Goal: Task Accomplishment & Management: Use online tool/utility

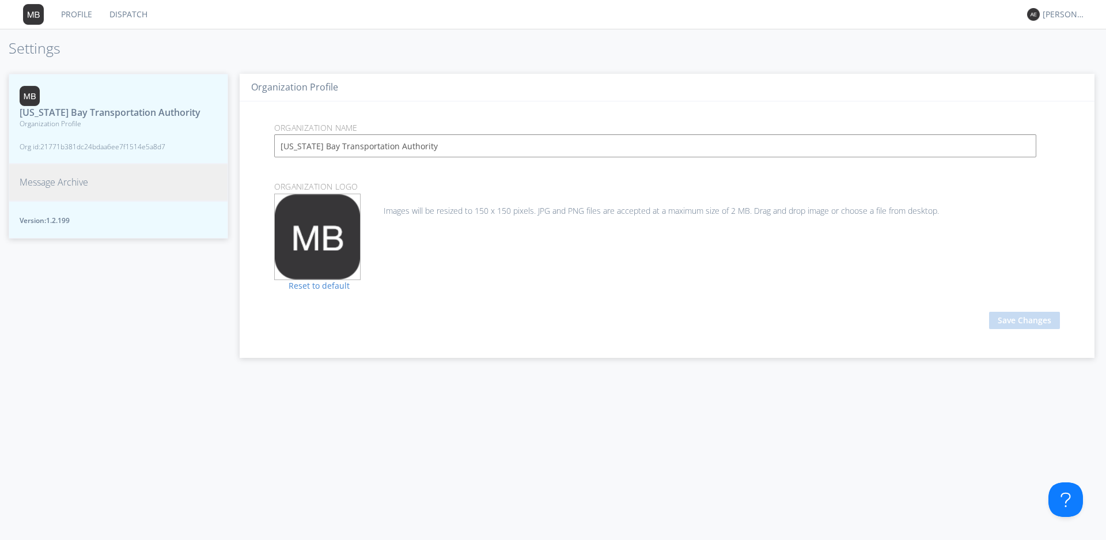
click at [52, 189] on span "Message Archive" at bounding box center [54, 182] width 69 height 13
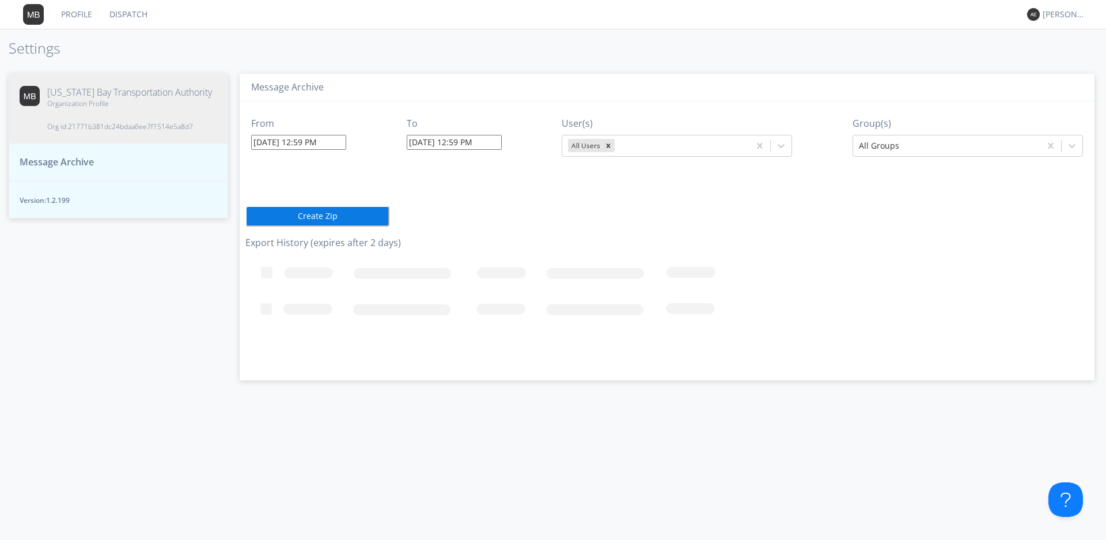
click at [316, 146] on input "[DATE] 12:59 PM" at bounding box center [298, 142] width 95 height 15
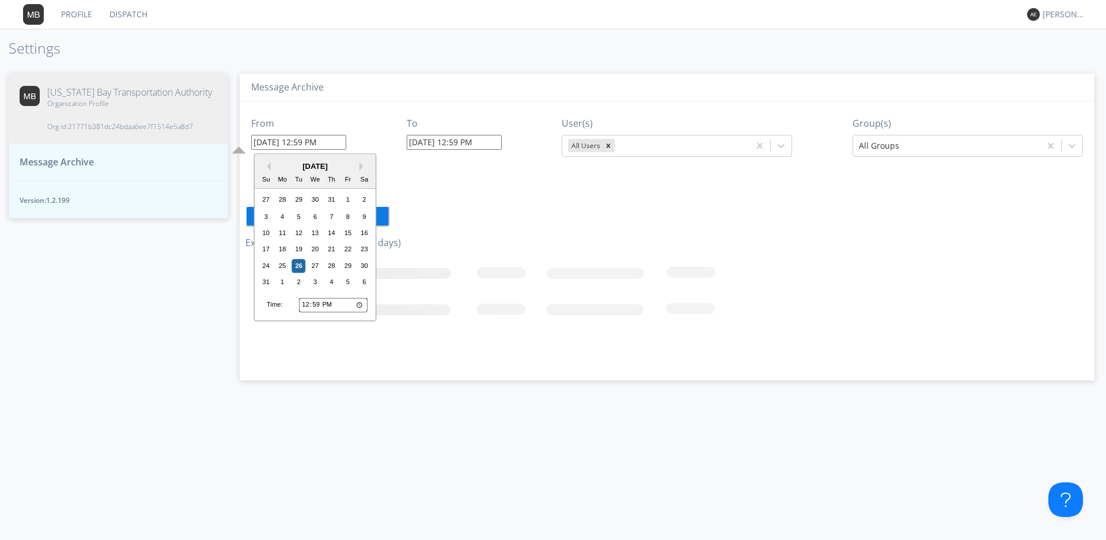
click at [318, 146] on input "[DATE] 12:59 PM" at bounding box center [298, 142] width 95 height 15
type input "[DATE] 12:30 PM"
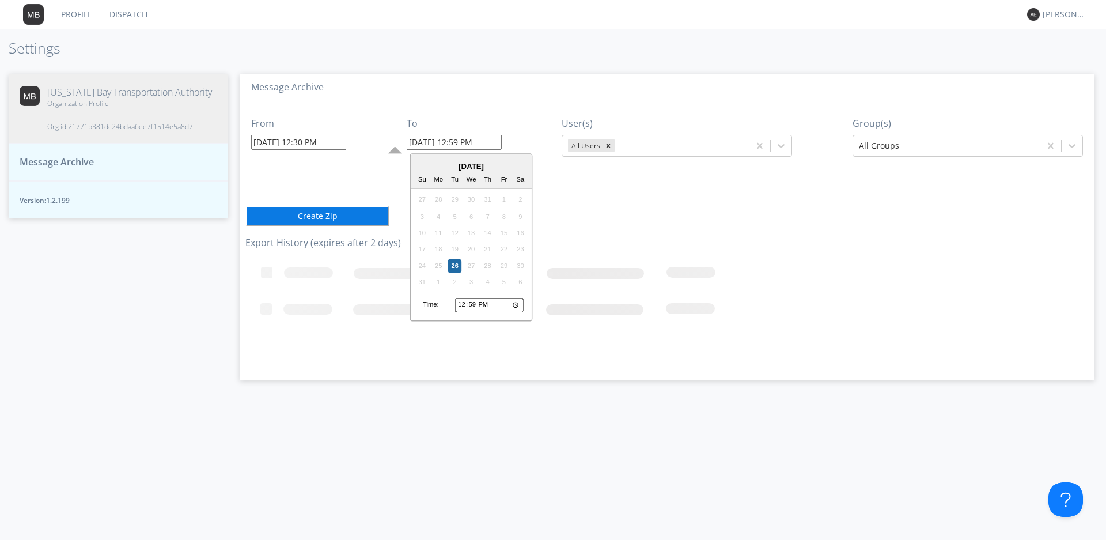
click at [475, 143] on input "[DATE] 12:59 PM" at bounding box center [454, 142] width 95 height 15
click at [612, 146] on icon "Remove All Users" at bounding box center [608, 146] width 8 height 8
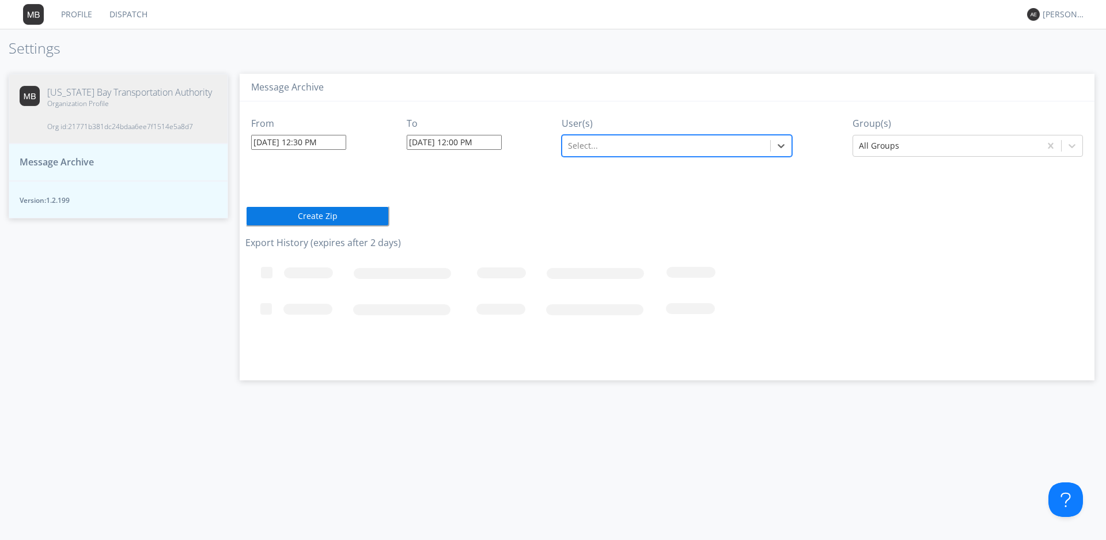
click at [461, 142] on input "[DATE] 12:00 PM" at bounding box center [454, 142] width 95 height 15
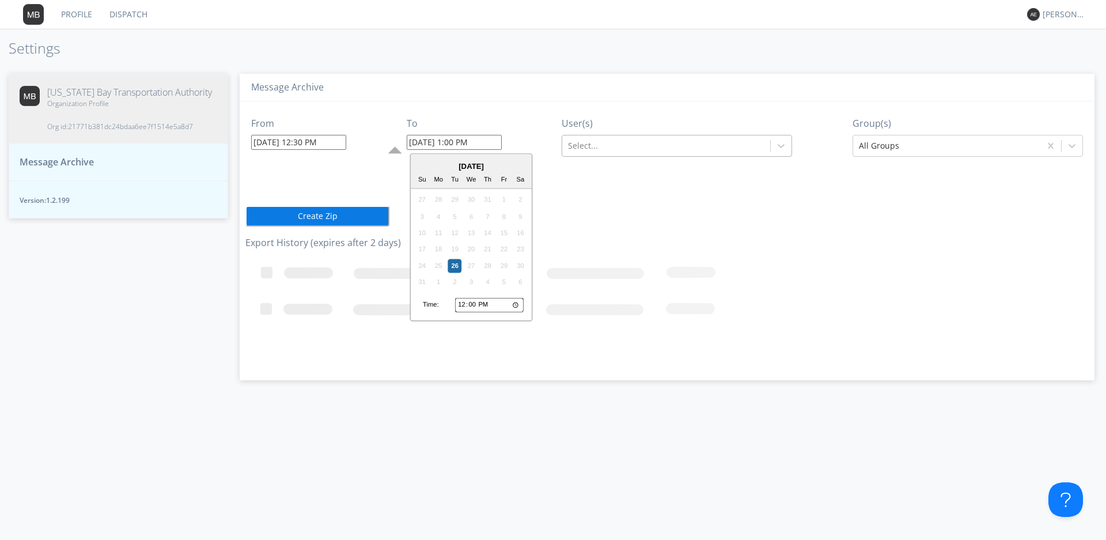
type input "[DATE] 1:00 PM"
click at [708, 141] on div at bounding box center [666, 146] width 196 height 14
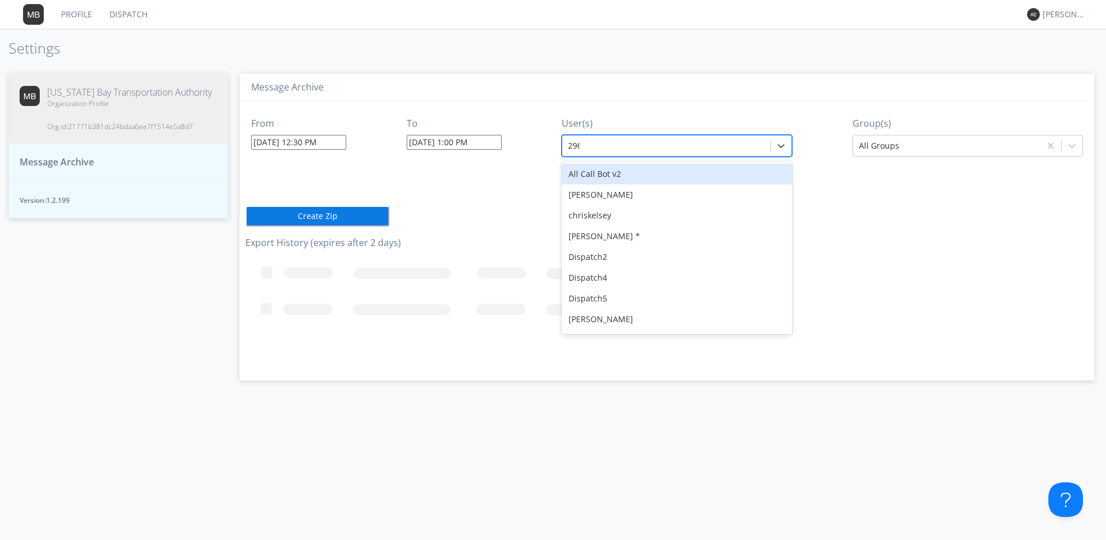
type input "2963"
click at [658, 180] on div "V2963" at bounding box center [677, 174] width 230 height 21
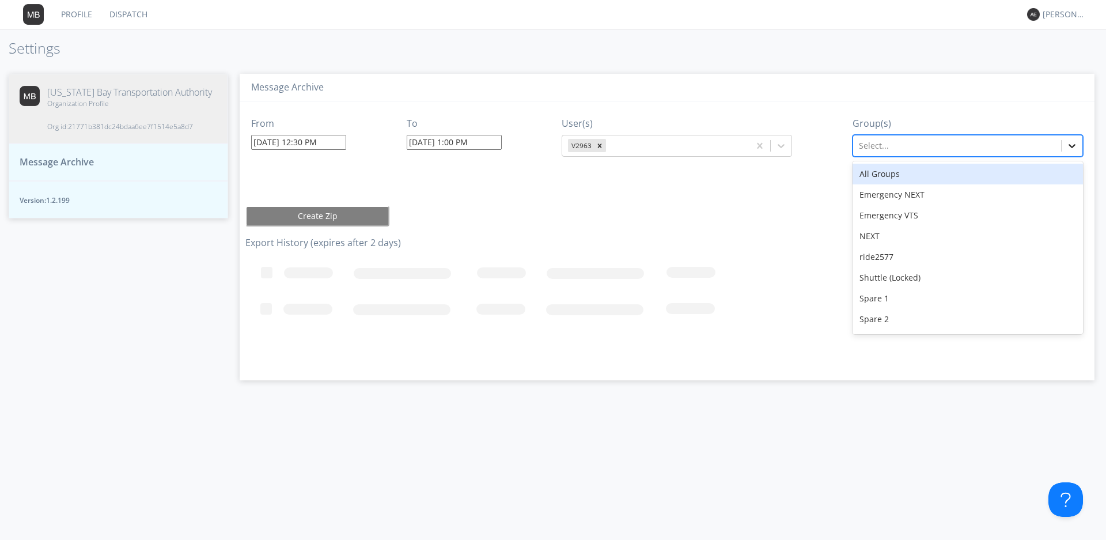
click at [1075, 146] on icon at bounding box center [1072, 146] width 12 height 12
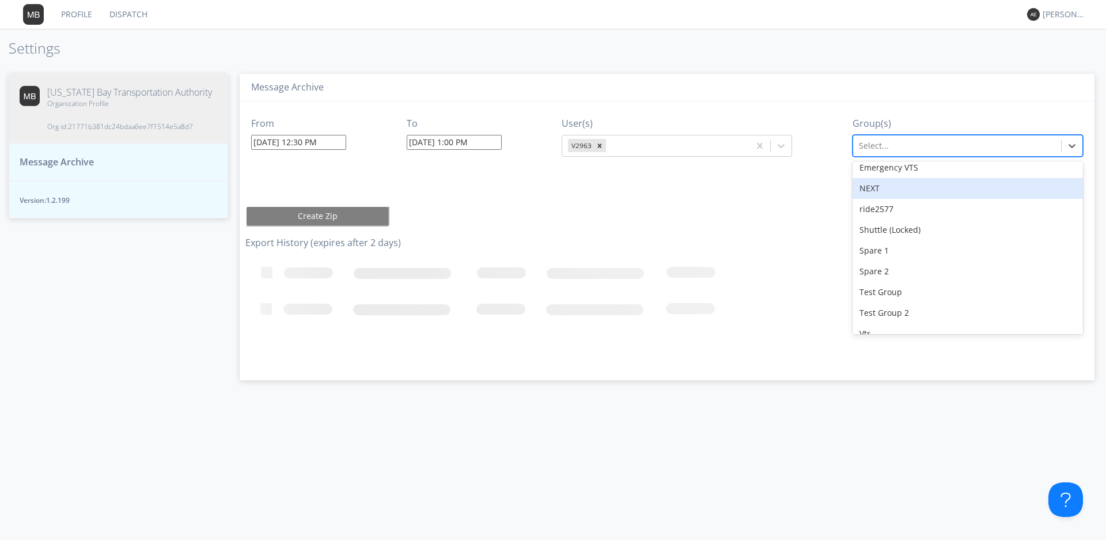
scroll to position [101, 0]
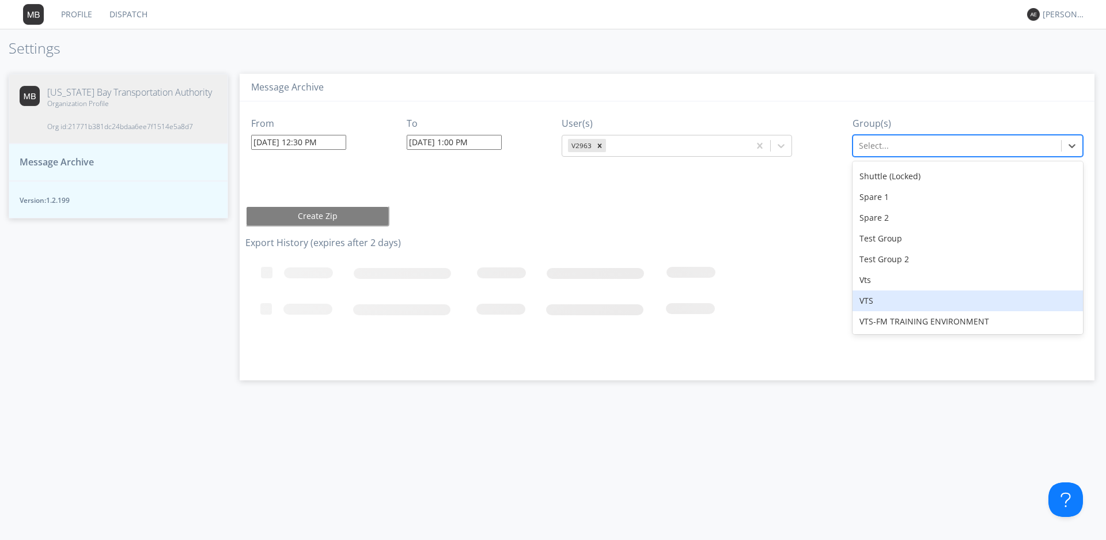
click at [890, 308] on div "VTS" at bounding box center [967, 300] width 230 height 21
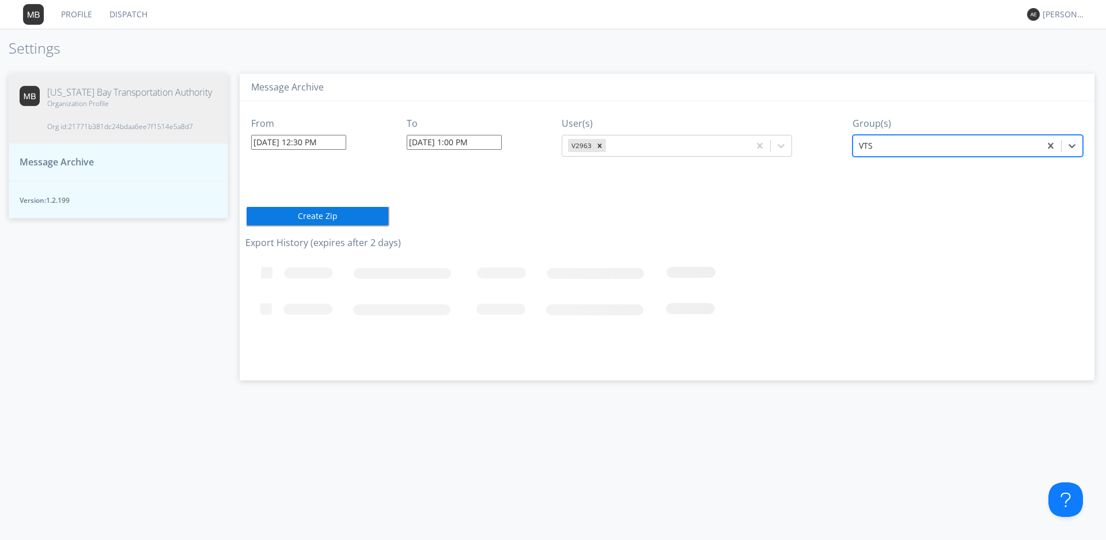
click at [739, 209] on div "From [DATE] 12:30 PM To [DATE] 1:00 PM User(s) V2963 Group(s) option VTS, selec…" at bounding box center [666, 236] width 843 height 270
click at [350, 217] on button "Create Zip" at bounding box center [317, 216] width 144 height 21
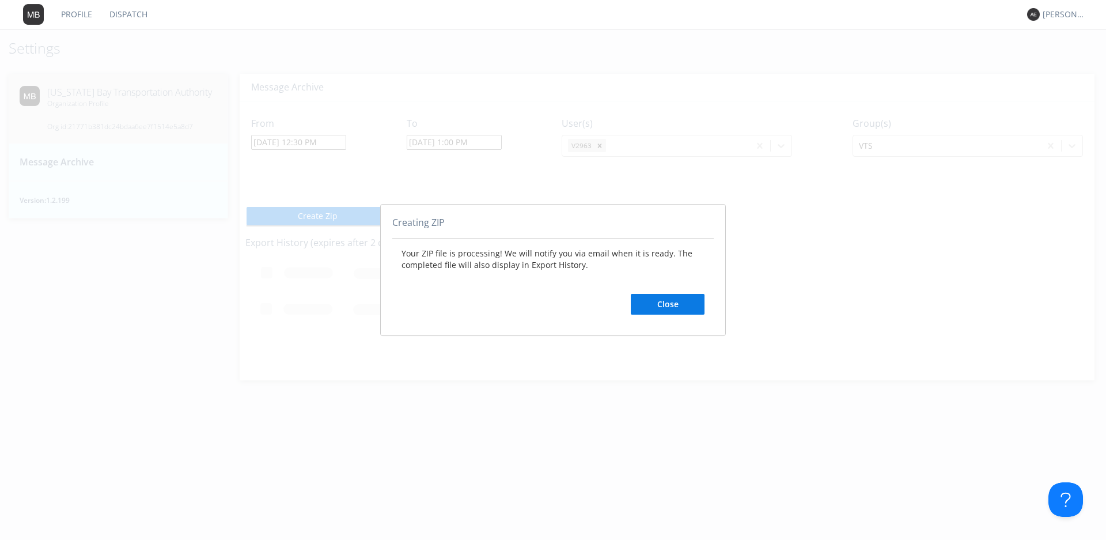
click at [690, 305] on button "Close" at bounding box center [668, 304] width 74 height 21
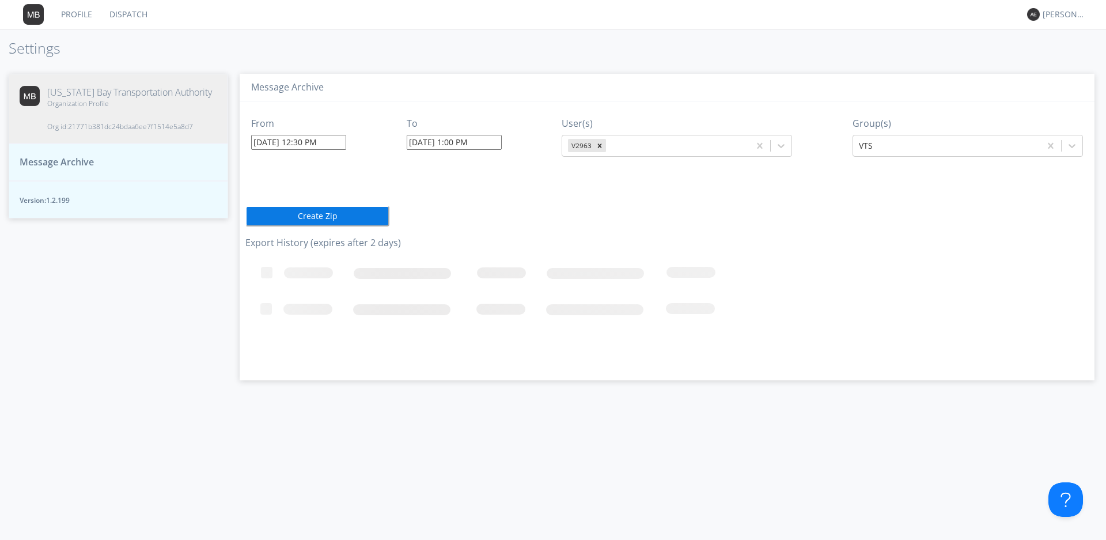
click at [94, 332] on div "[US_STATE] Bay Transportation Authority Organization Profile Org id: 21771b381d…" at bounding box center [118, 301] width 219 height 478
click at [127, 22] on link "Dispatch" at bounding box center [128, 14] width 55 height 29
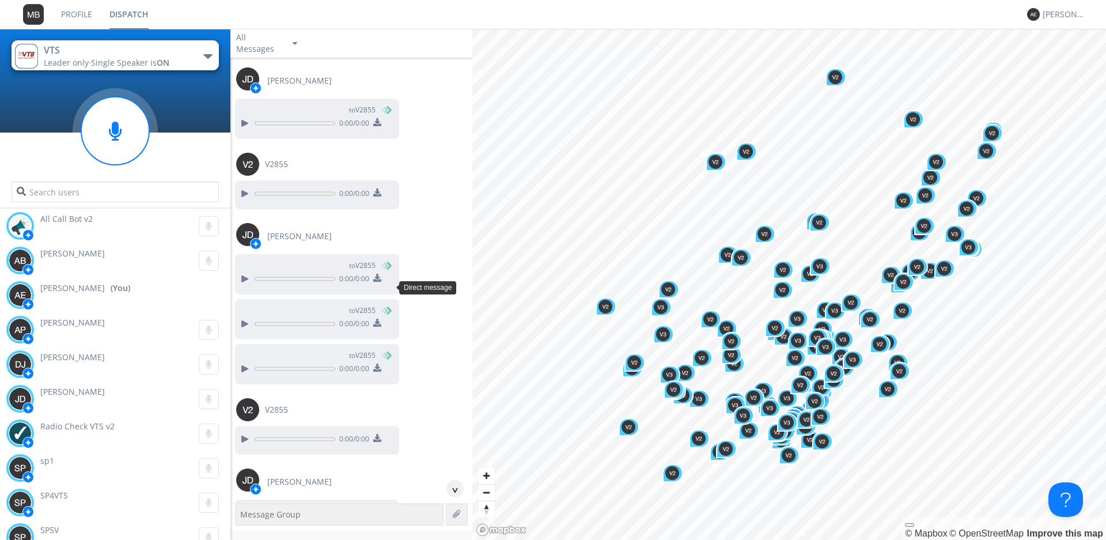
scroll to position [191, 0]
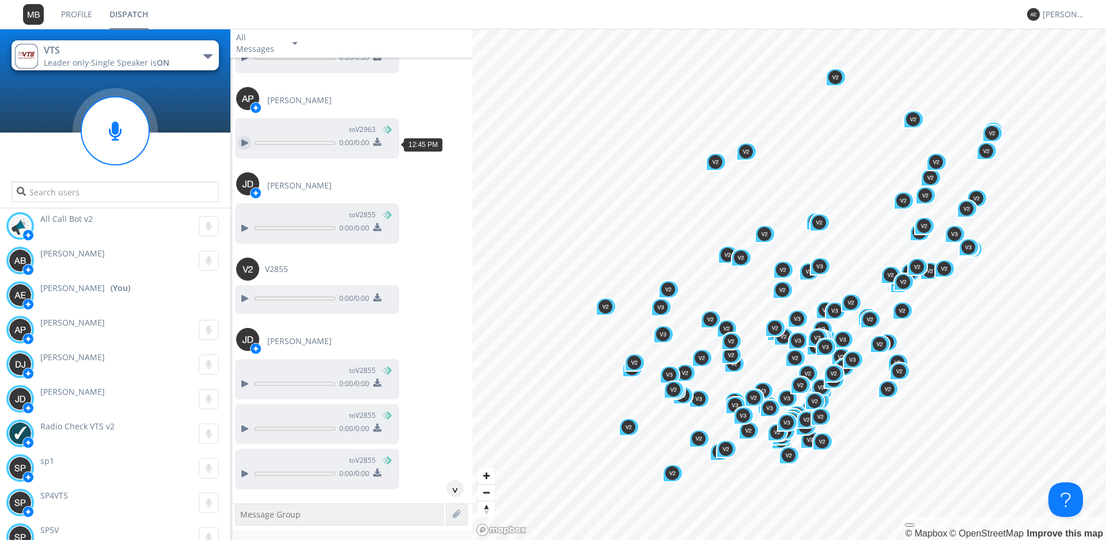
click at [244, 144] on div at bounding box center [244, 143] width 14 height 14
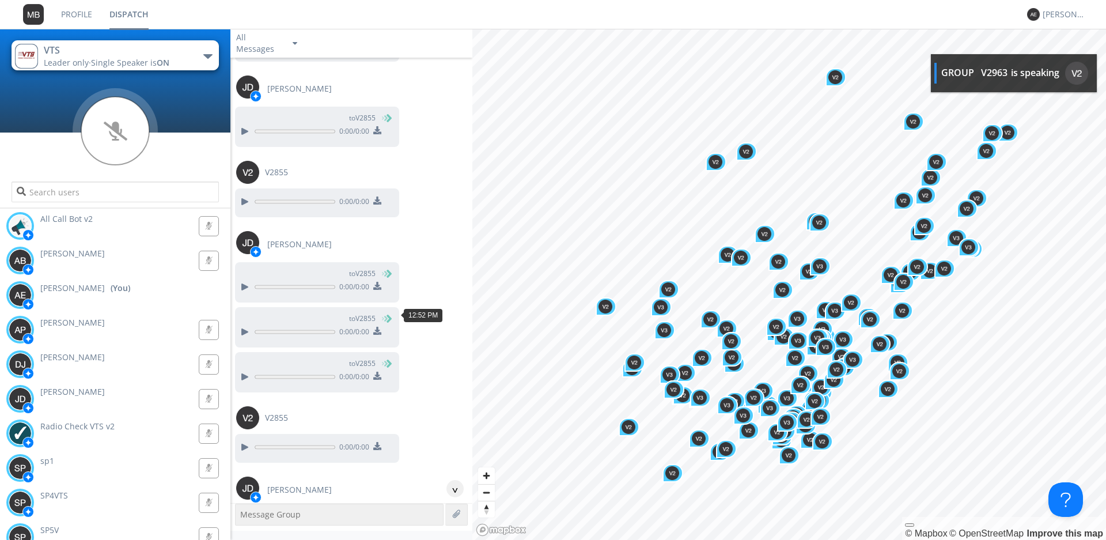
scroll to position [133, 0]
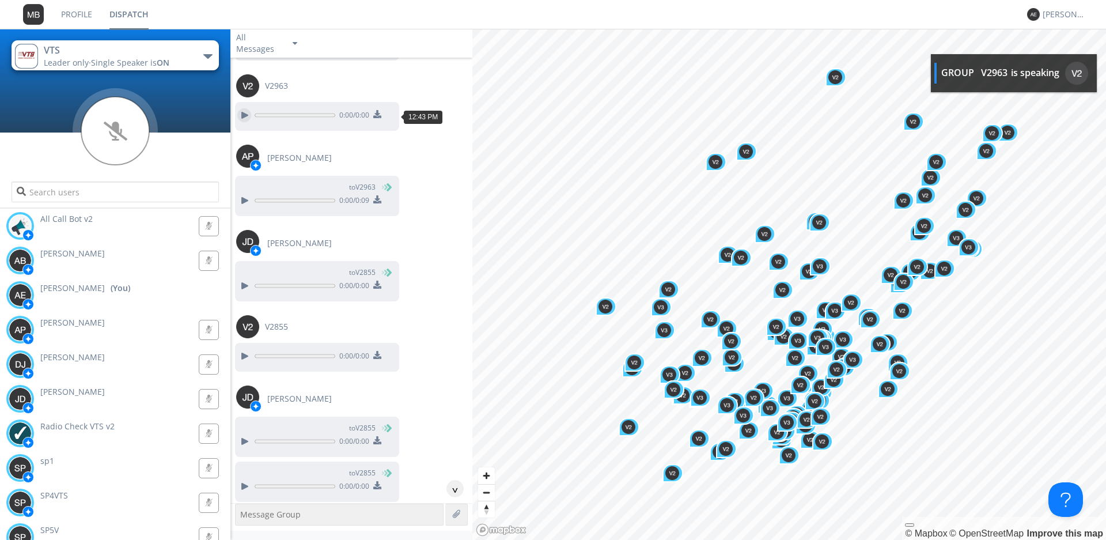
click at [244, 118] on div at bounding box center [244, 115] width 14 height 14
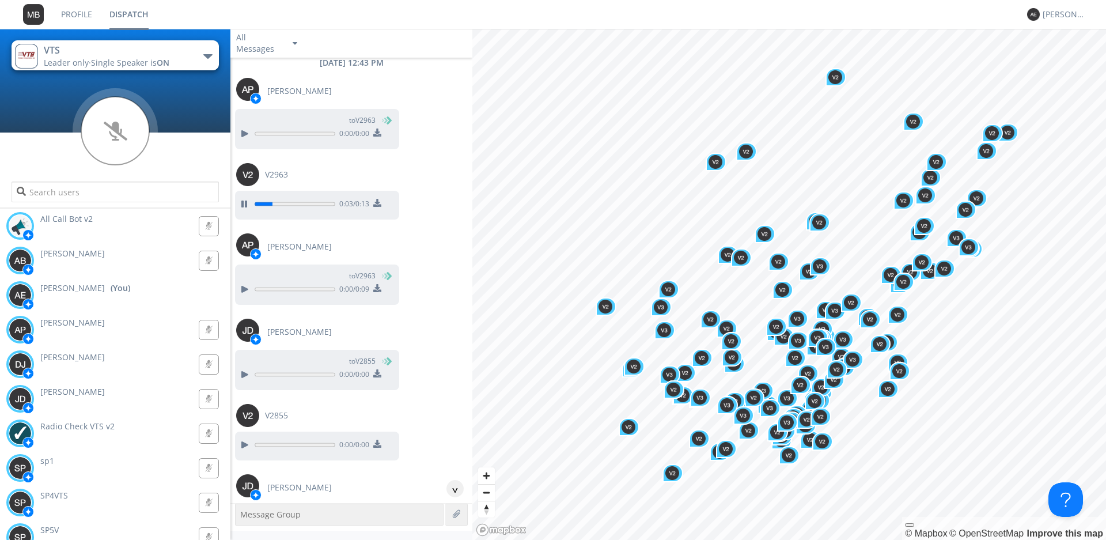
scroll to position [18, 0]
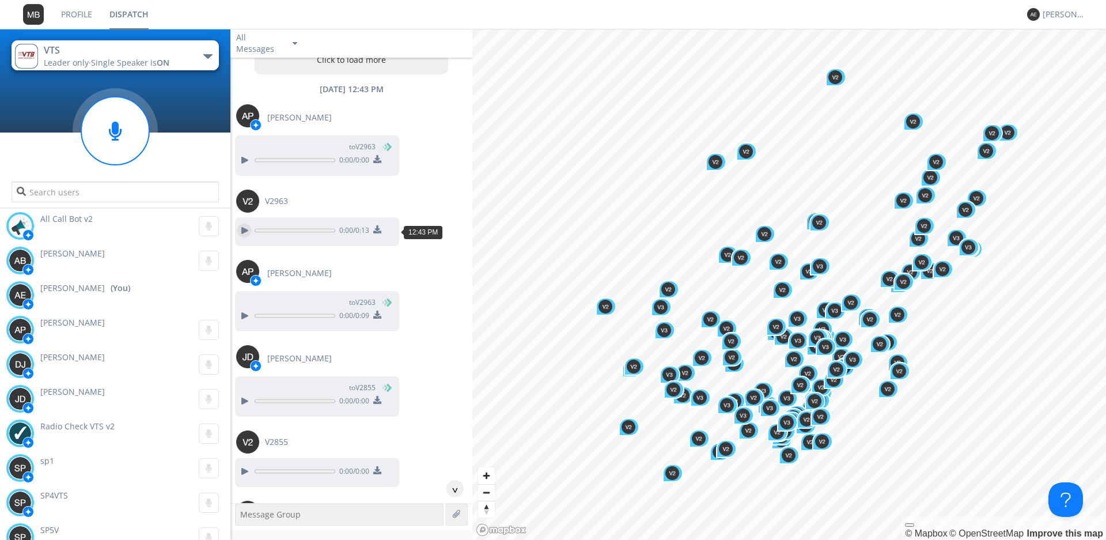
click at [246, 226] on div at bounding box center [244, 230] width 14 height 14
click at [242, 161] on div at bounding box center [244, 160] width 14 height 14
click at [237, 232] on div at bounding box center [244, 230] width 14 height 14
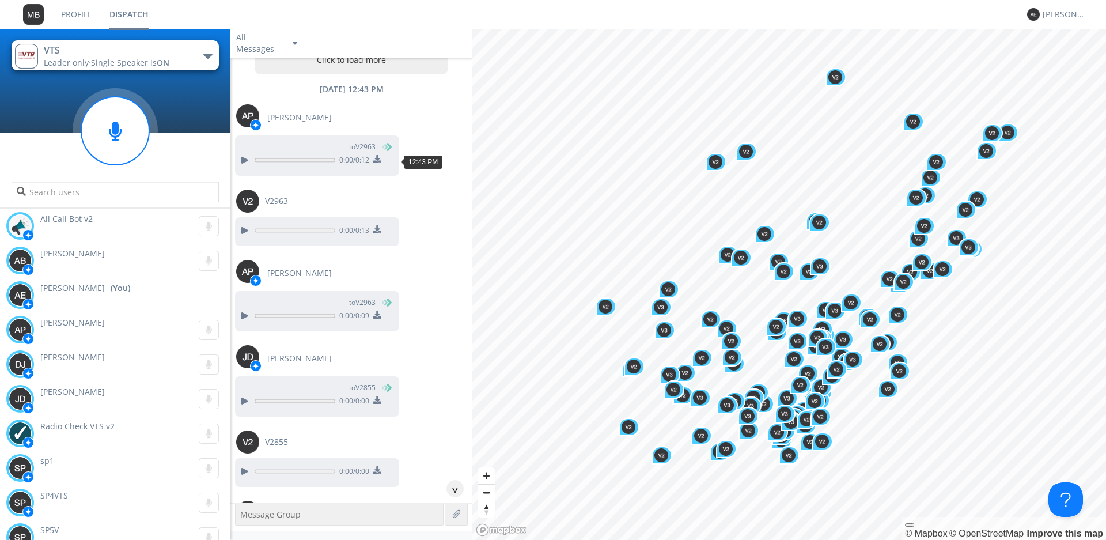
scroll to position [0, 0]
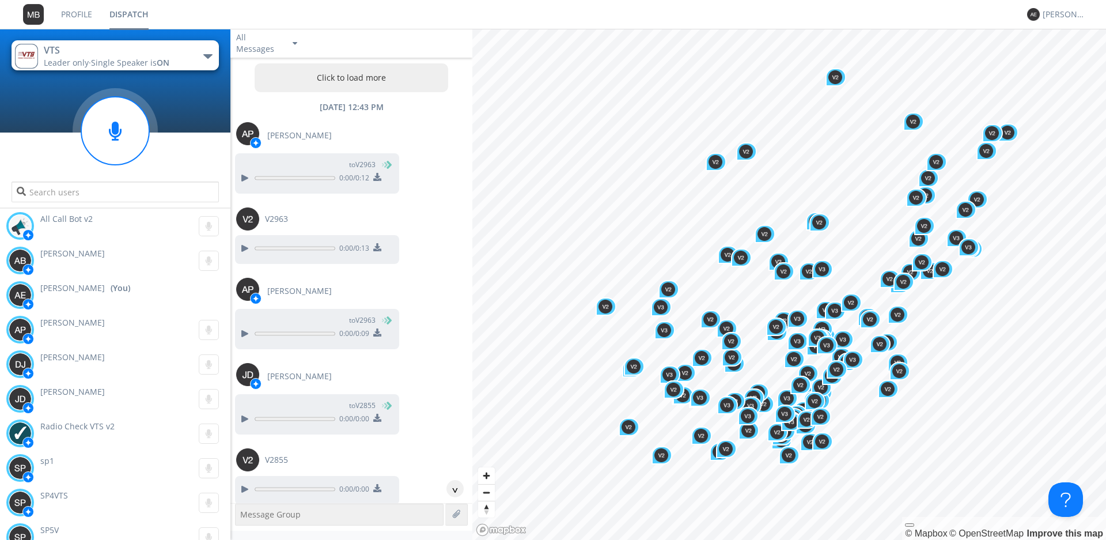
click at [284, 80] on button "Click to load more" at bounding box center [352, 77] width 194 height 29
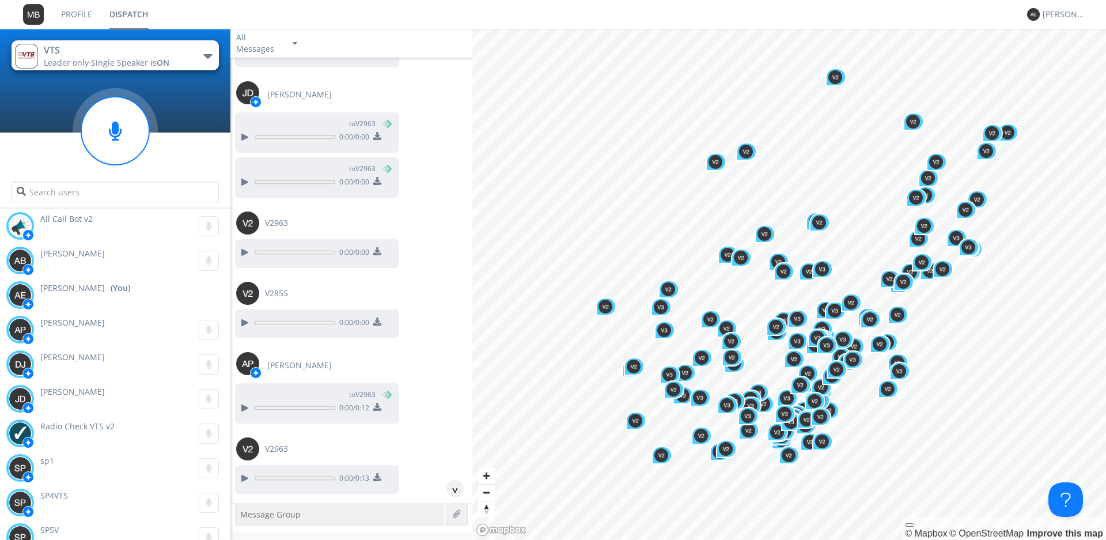
scroll to position [38522, 0]
click at [241, 140] on div at bounding box center [244, 138] width 14 height 14
click at [248, 184] on div at bounding box center [244, 183] width 14 height 14
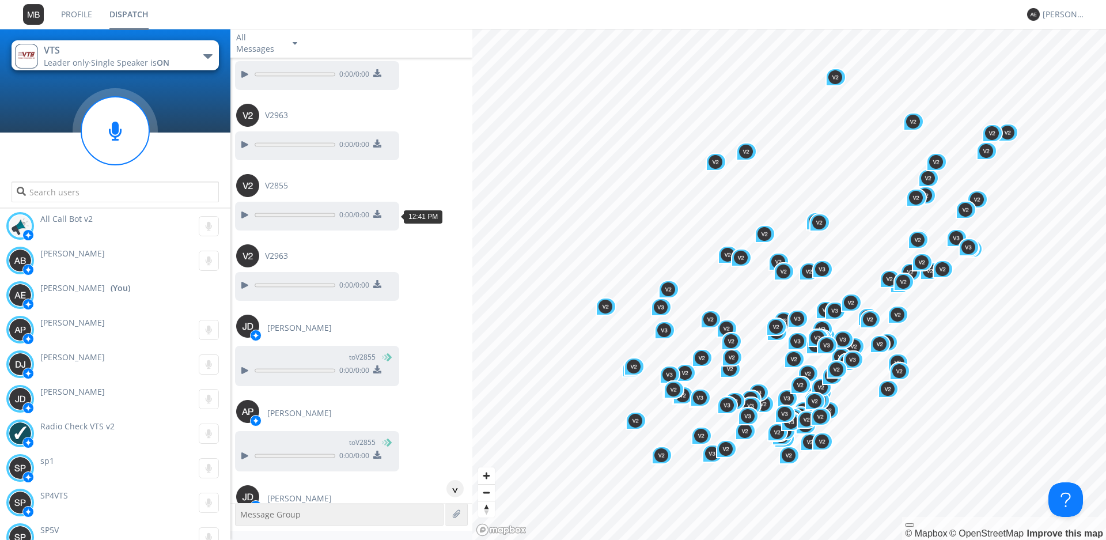
scroll to position [38407, 0]
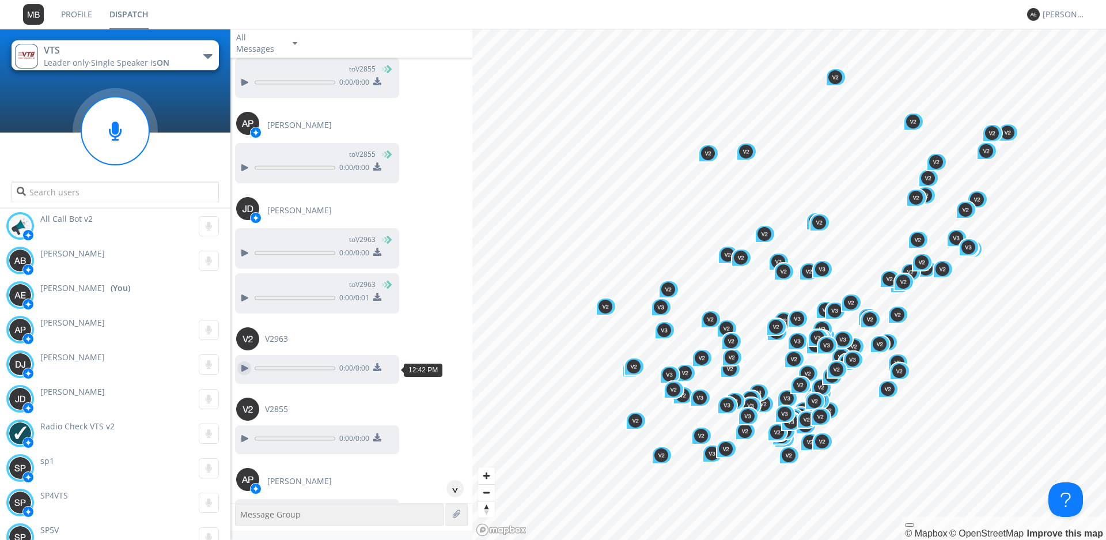
click at [242, 370] on div at bounding box center [244, 368] width 14 height 14
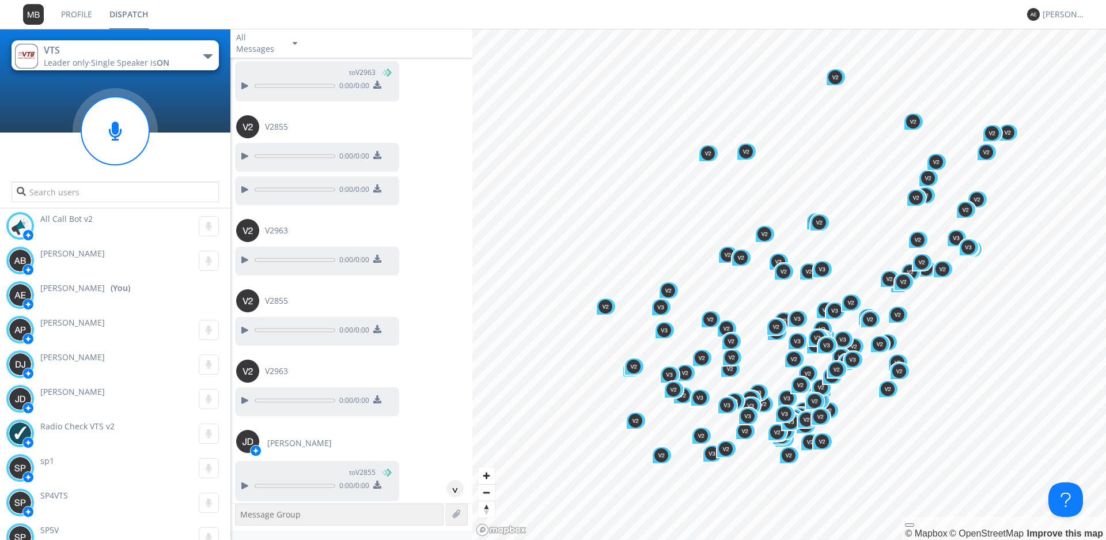
scroll to position [37888, 0]
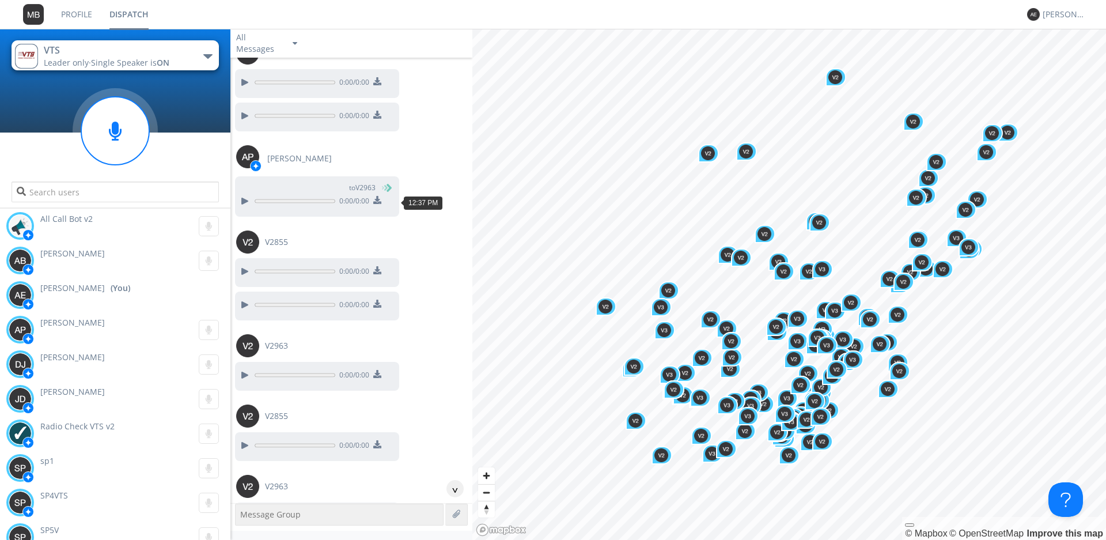
click at [236, 202] on button at bounding box center [244, 201] width 21 height 15
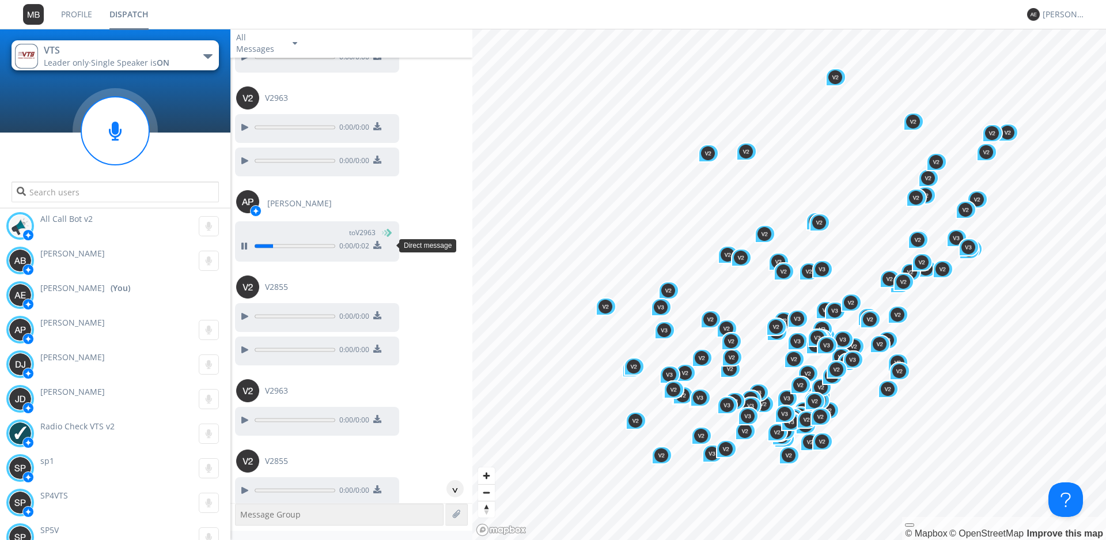
scroll to position [37831, 0]
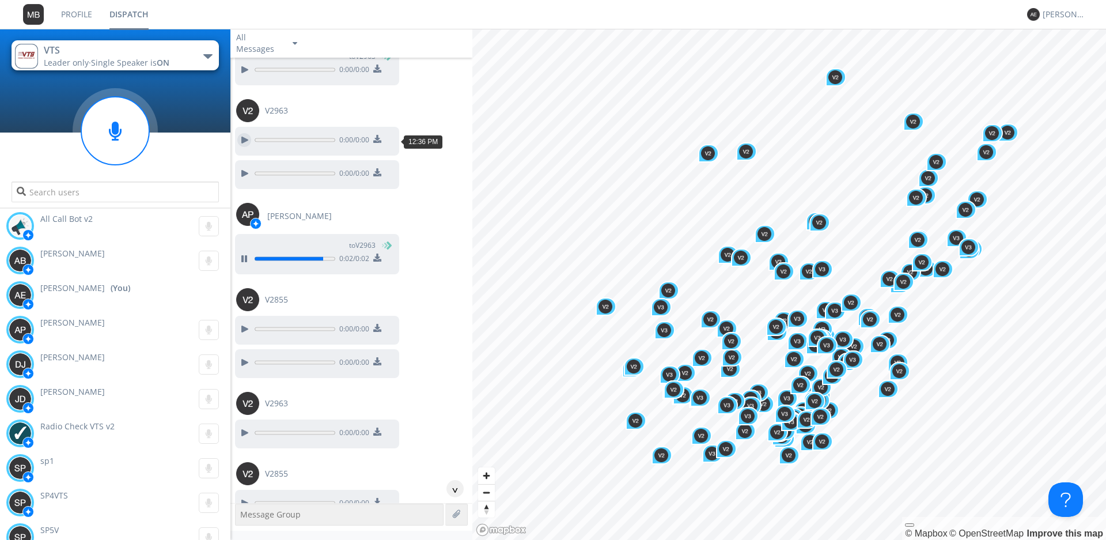
click at [244, 140] on div at bounding box center [244, 140] width 14 height 14
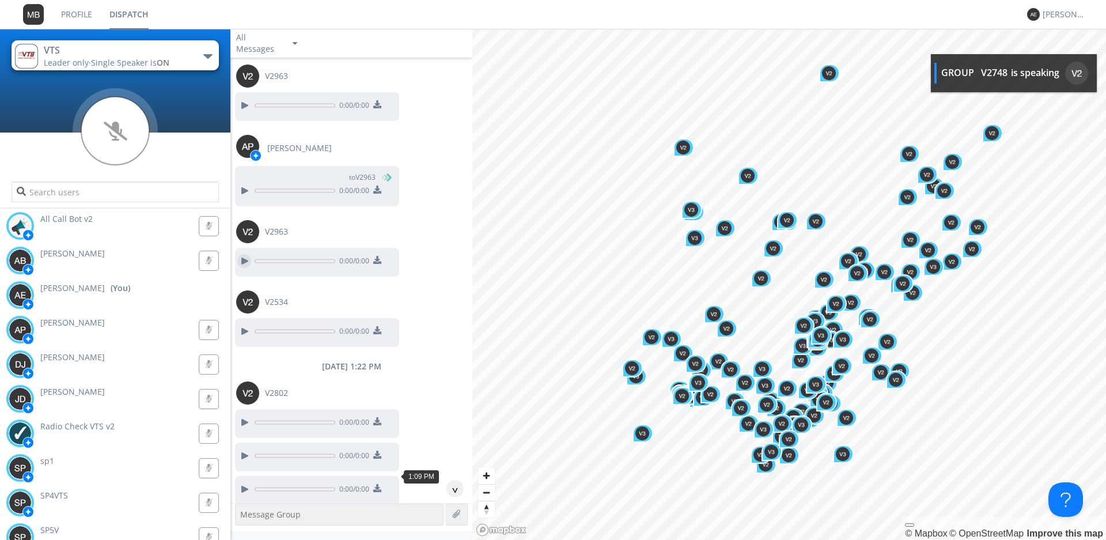
scroll to position [40825, 0]
